Goal: Task Accomplishment & Management: Use online tool/utility

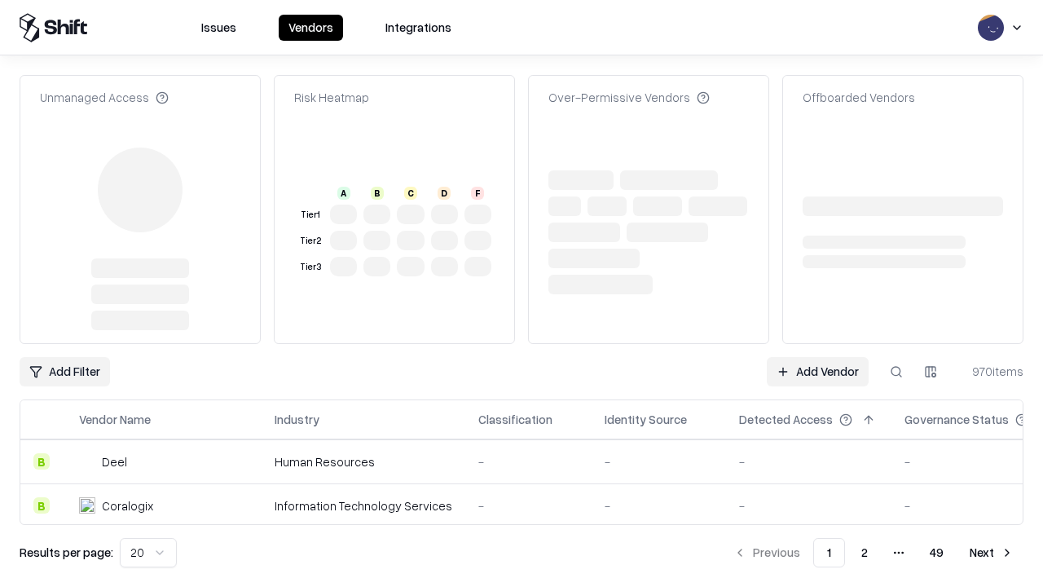
click at [817, 357] on link "Add Vendor" at bounding box center [818, 371] width 102 height 29
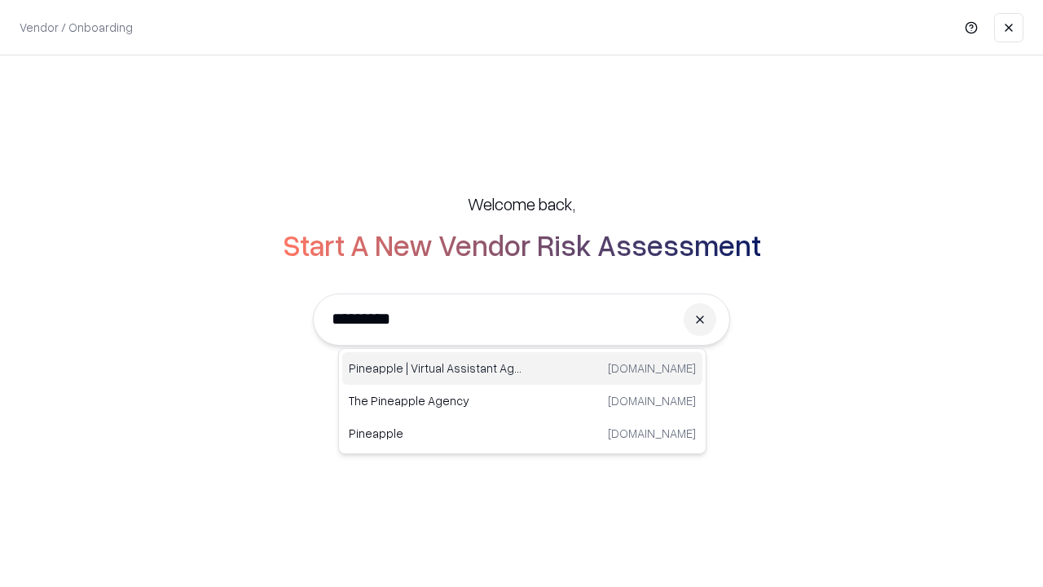
click at [522, 368] on div "Pineapple | Virtual Assistant Agency [DOMAIN_NAME]" at bounding box center [522, 368] width 360 height 33
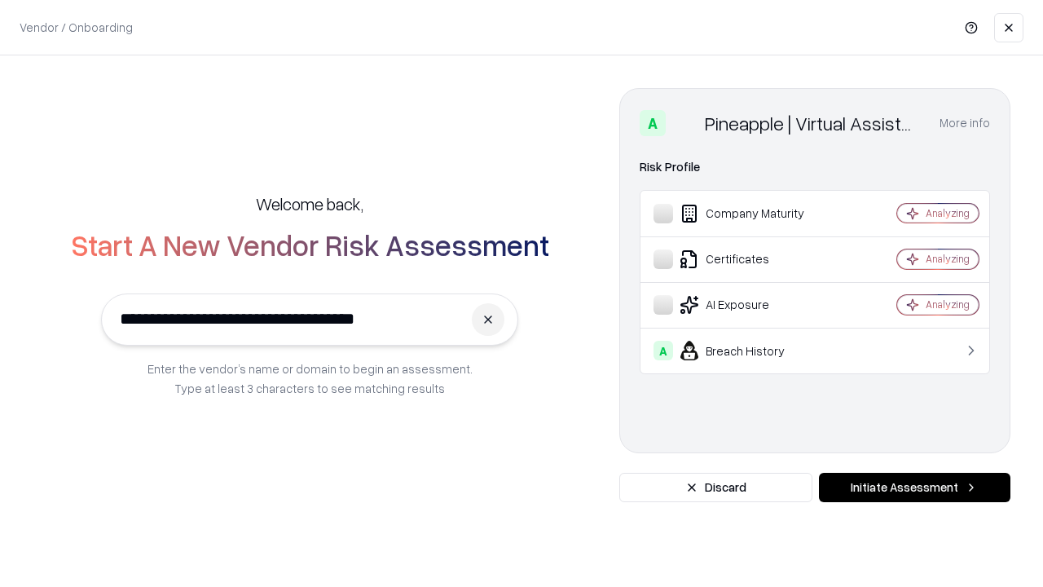
type input "**********"
click at [914, 487] on button "Initiate Assessment" at bounding box center [914, 487] width 191 height 29
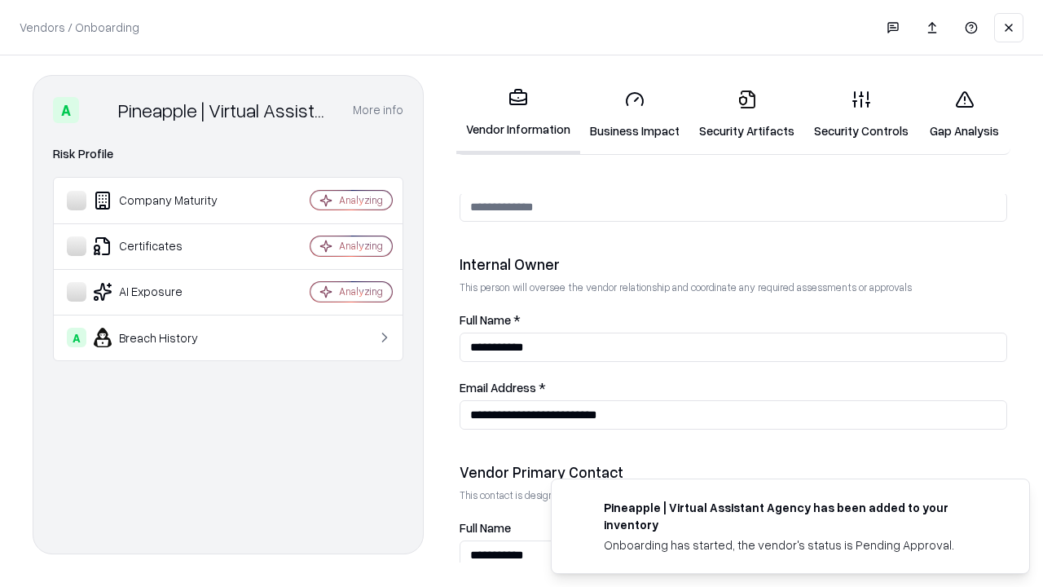
scroll to position [844, 0]
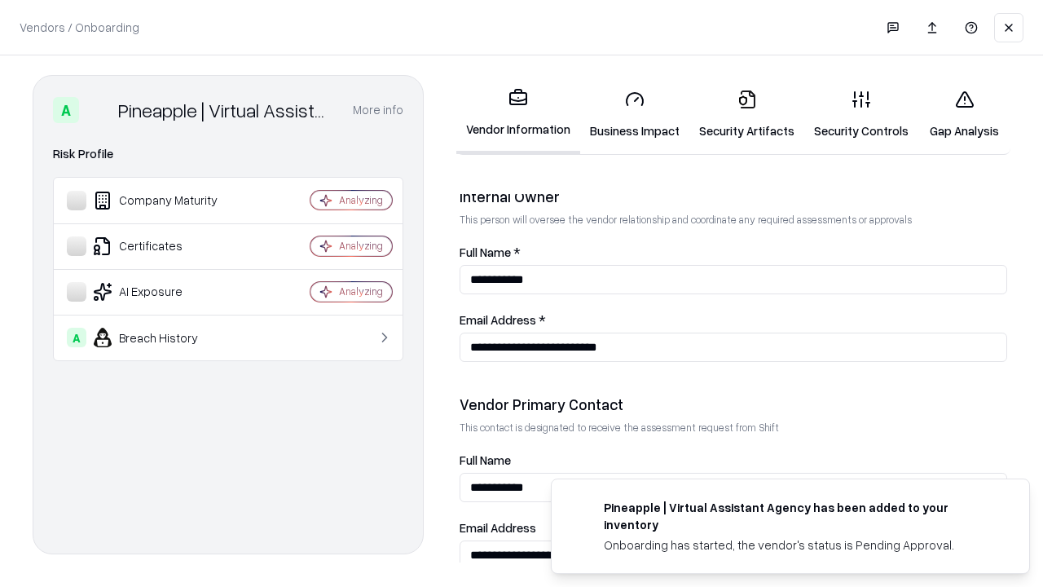
click at [635, 114] on link "Business Impact" at bounding box center [634, 115] width 109 height 76
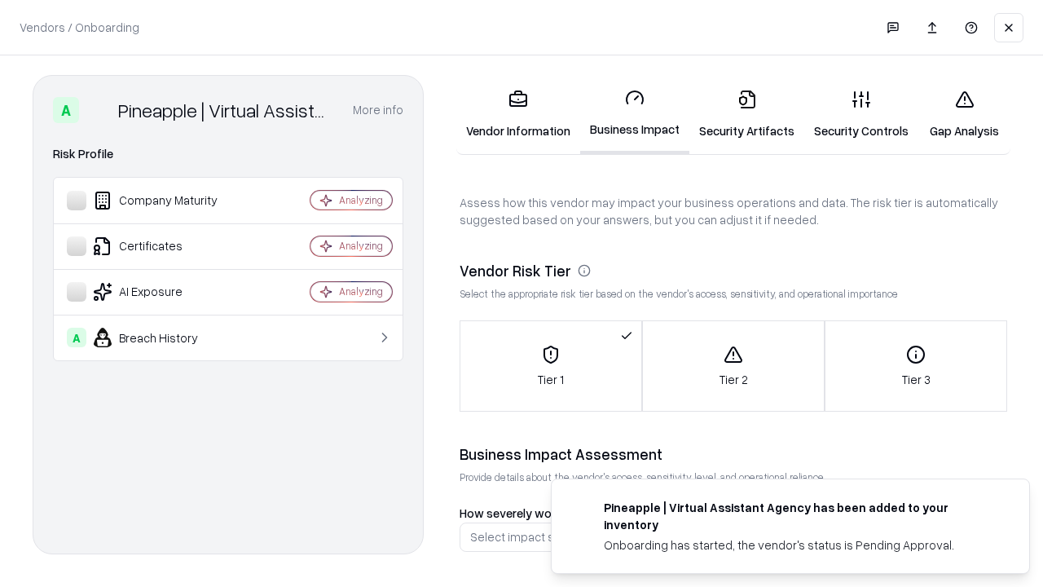
click at [746, 114] on link "Security Artifacts" at bounding box center [746, 115] width 115 height 76
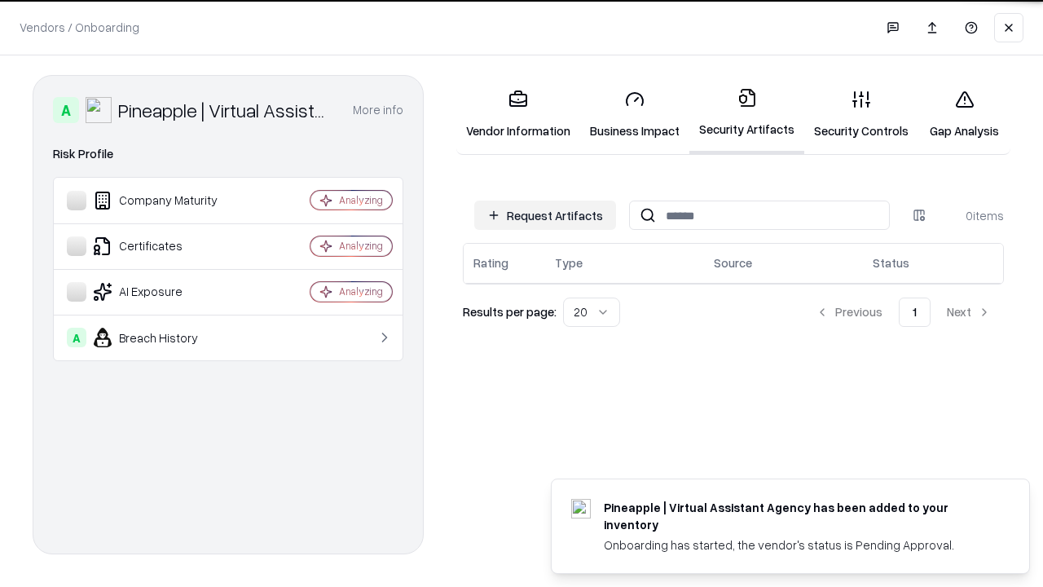
click at [545, 214] on button "Request Artifacts" at bounding box center [545, 214] width 142 height 29
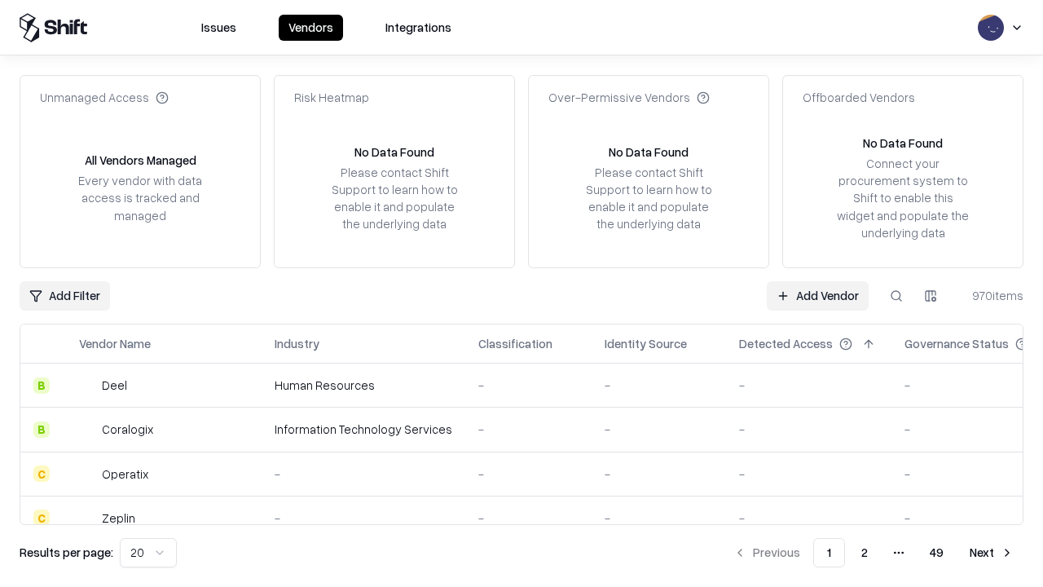
click at [817, 295] on link "Add Vendor" at bounding box center [818, 295] width 102 height 29
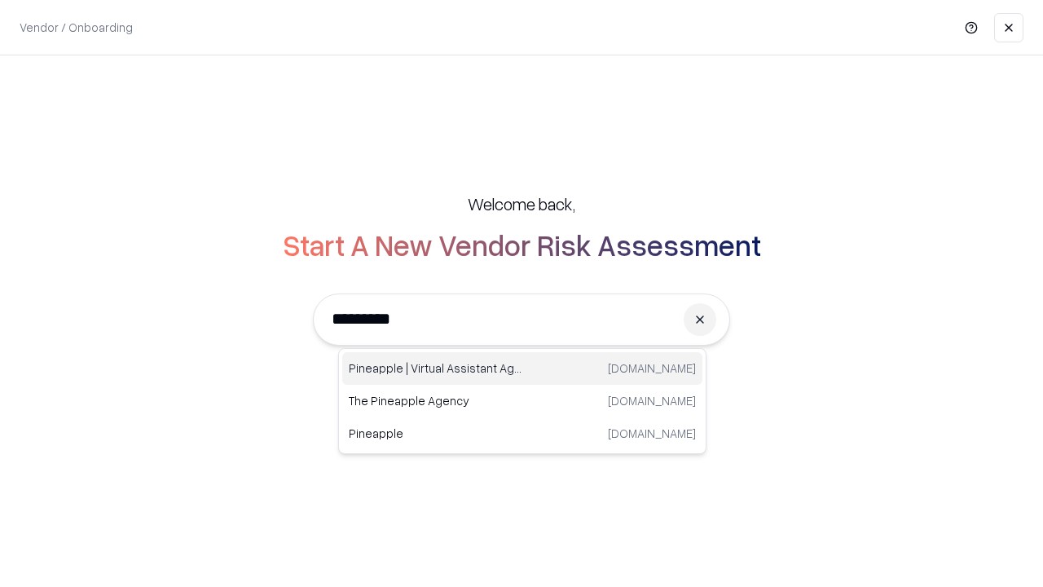
click at [522, 368] on div "Pineapple | Virtual Assistant Agency [DOMAIN_NAME]" at bounding box center [522, 368] width 360 height 33
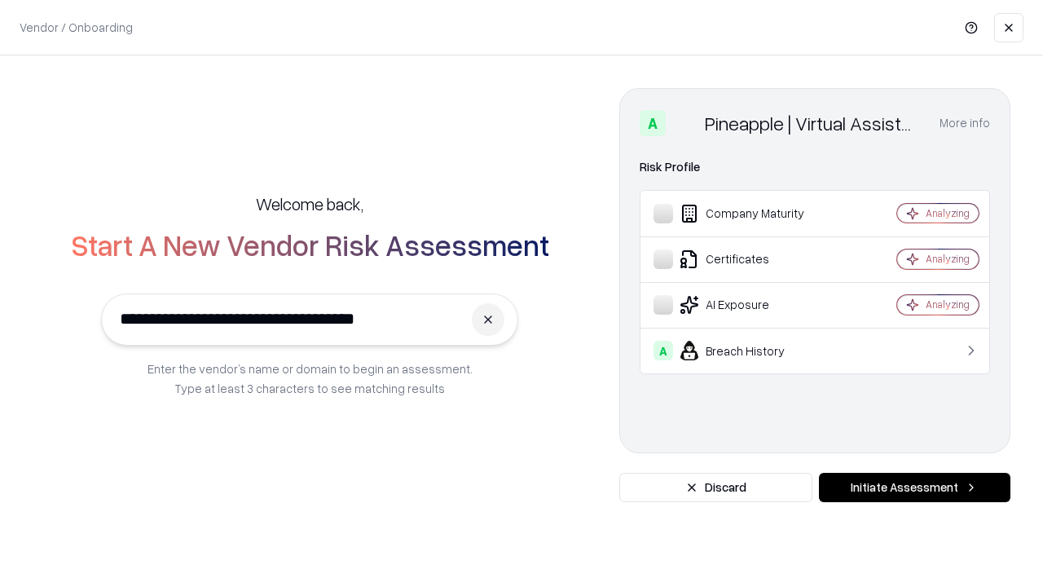
type input "**********"
click at [914, 487] on button "Initiate Assessment" at bounding box center [914, 487] width 191 height 29
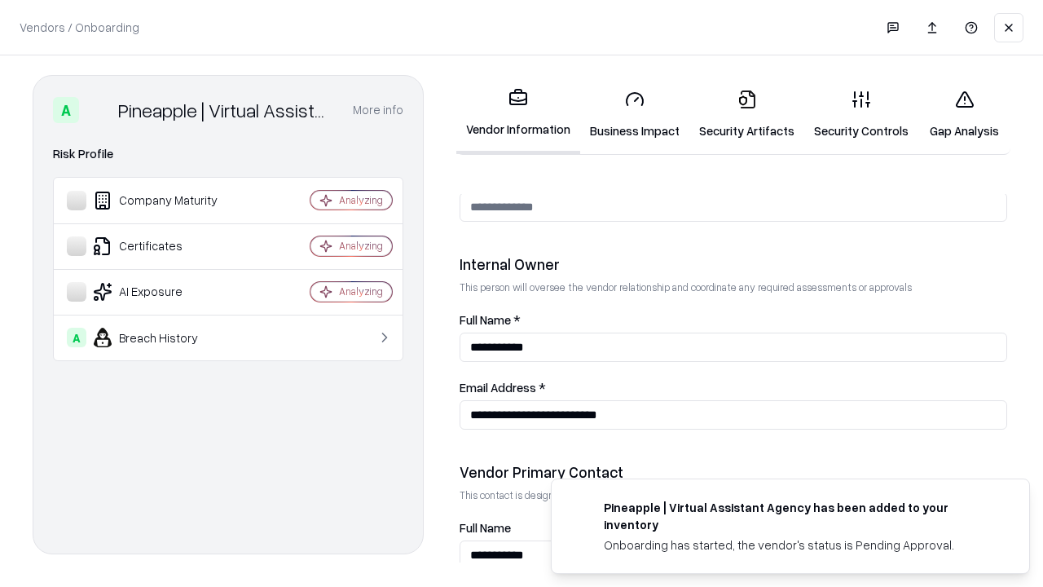
scroll to position [844, 0]
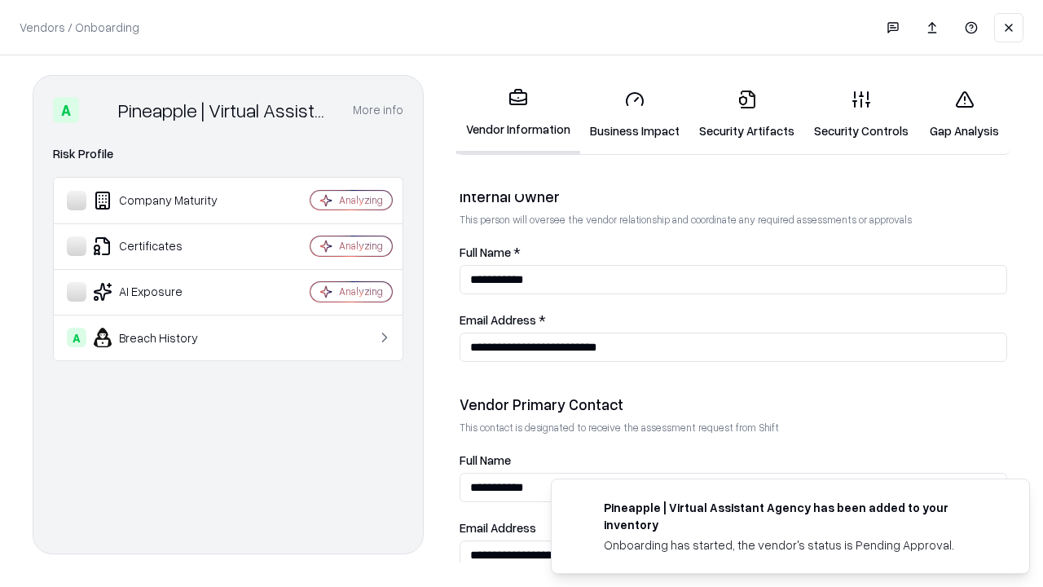
click at [964, 114] on link "Gap Analysis" at bounding box center [964, 115] width 92 height 76
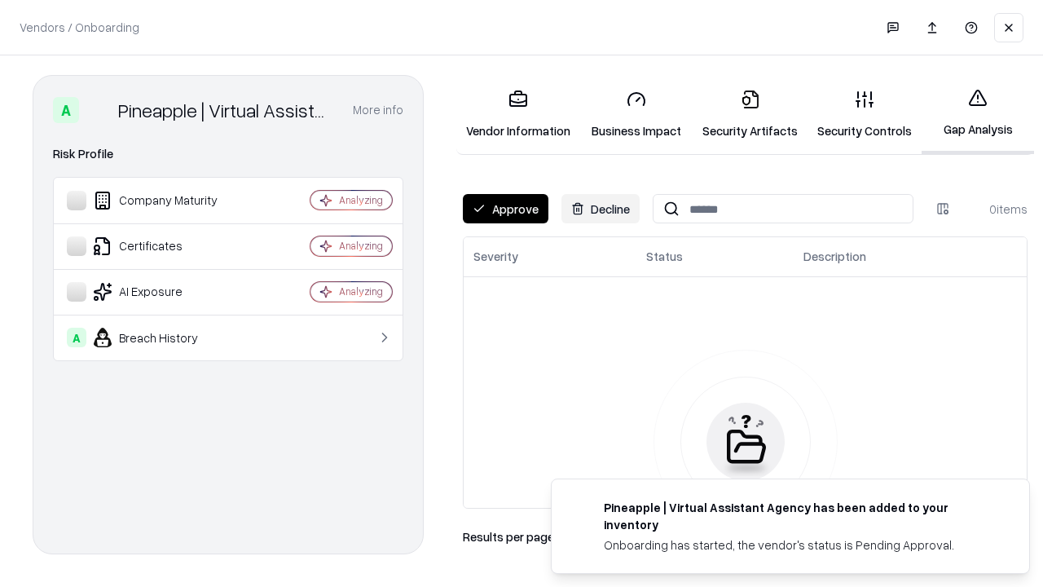
click at [505, 209] on button "Approve" at bounding box center [506, 208] width 86 height 29
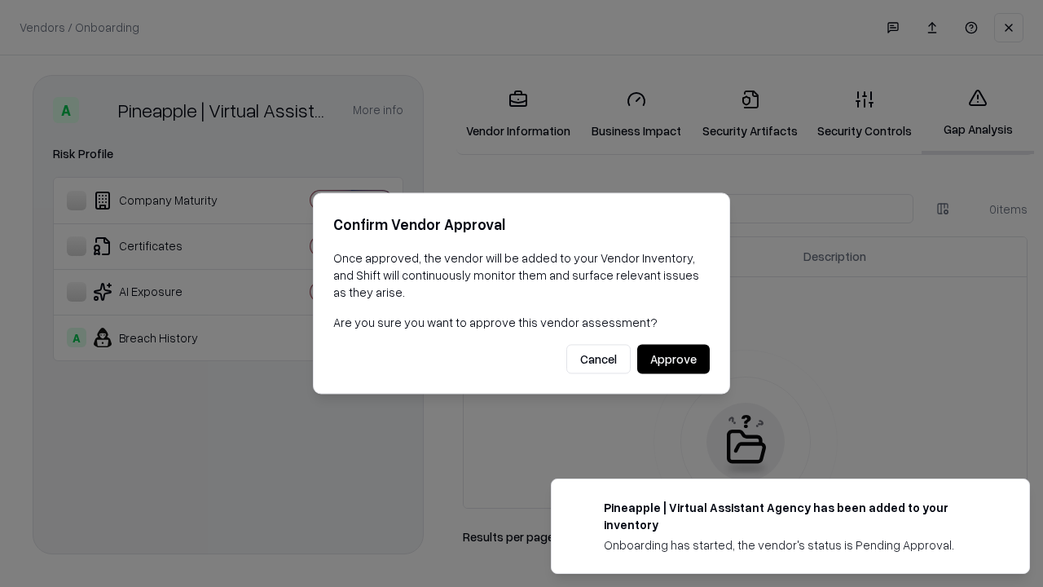
click at [673, 359] on button "Approve" at bounding box center [673, 359] width 73 height 29
